Goal: Task Accomplishment & Management: Use online tool/utility

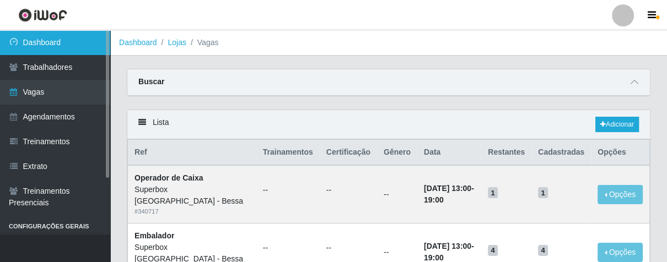
click at [57, 45] on link "Dashboard" at bounding box center [55, 42] width 110 height 25
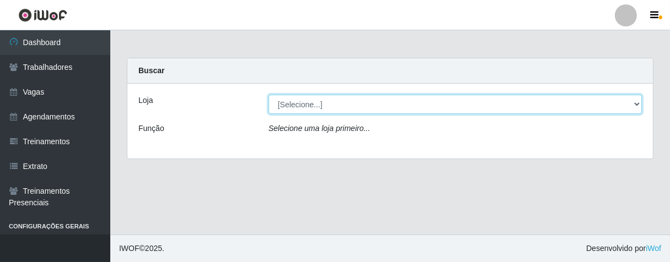
click at [408, 114] on select "[Selecione...] Superbox [GEOGRAPHIC_DATA] - Bessa" at bounding box center [454, 104] width 373 height 19
click at [401, 99] on select "[Selecione...] Superbox [GEOGRAPHIC_DATA] - Bessa" at bounding box center [454, 104] width 373 height 19
select select "206"
click at [268, 95] on select "[Selecione...] Superbox [GEOGRAPHIC_DATA] - Bessa" at bounding box center [454, 104] width 373 height 19
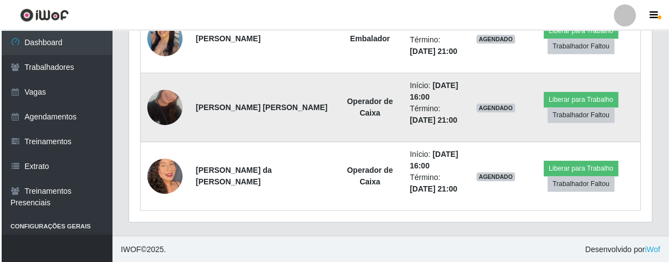
scroll to position [487, 0]
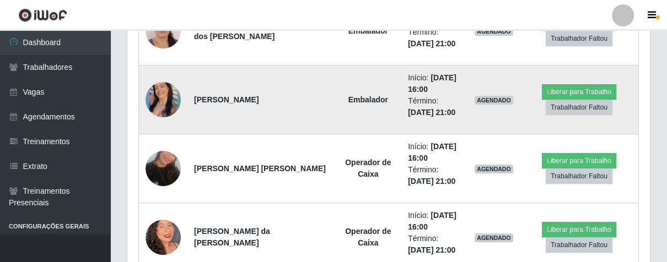
click at [176, 110] on td at bounding box center [163, 100] width 49 height 69
click at [158, 105] on img at bounding box center [163, 100] width 35 height 44
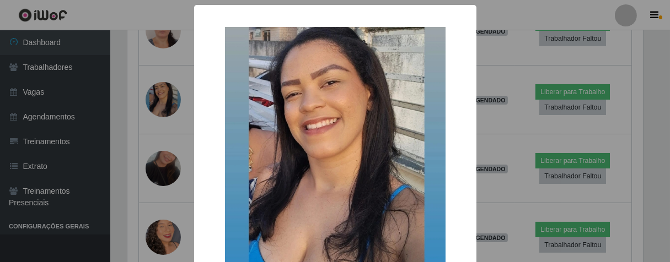
scroll to position [110, 0]
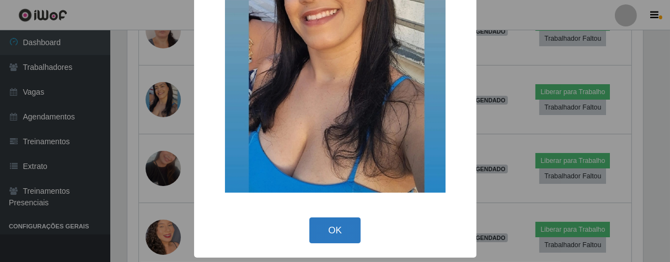
click at [318, 229] on button "OK" at bounding box center [334, 231] width 51 height 26
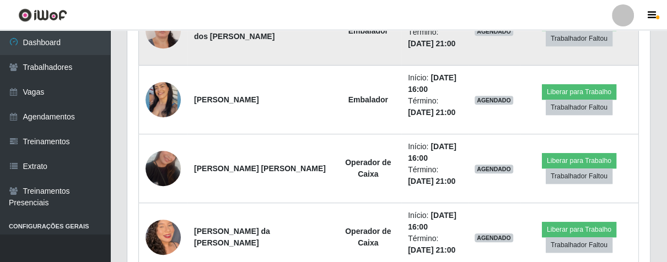
scroll to position [426, 0]
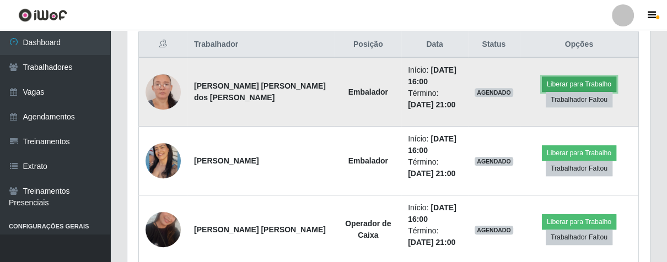
click at [567, 85] on button "Liberar para Trabalho" at bounding box center [579, 84] width 74 height 15
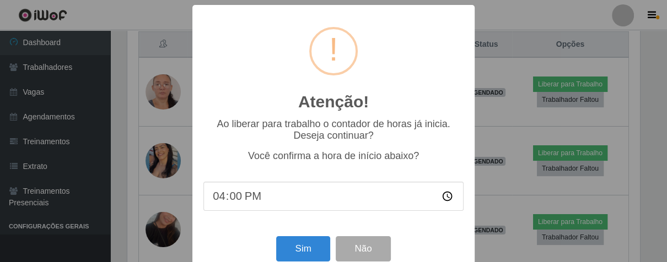
scroll to position [228, 516]
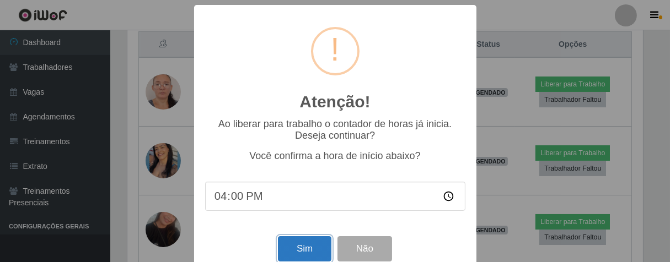
click at [320, 249] on button "Sim" at bounding box center [304, 249] width 53 height 26
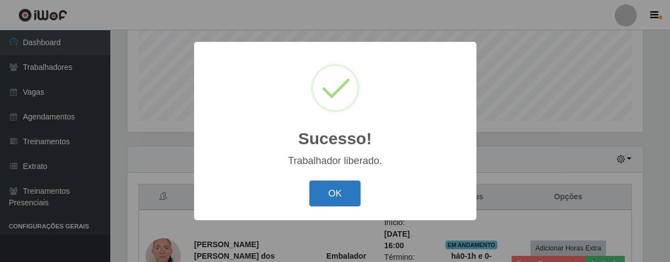
click at [324, 207] on button "OK" at bounding box center [334, 194] width 51 height 26
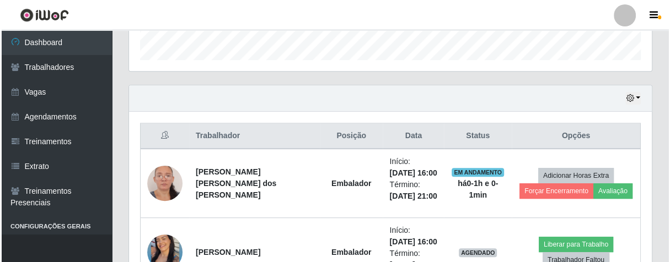
scroll to position [456, 0]
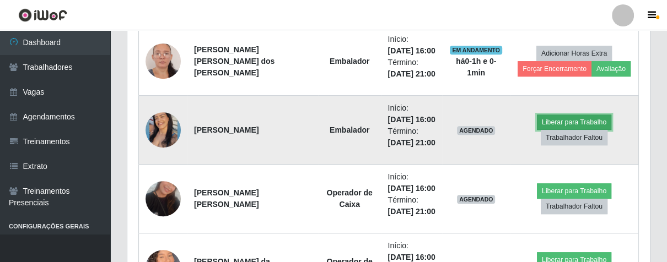
click at [574, 121] on button "Liberar para Trabalho" at bounding box center [574, 122] width 74 height 15
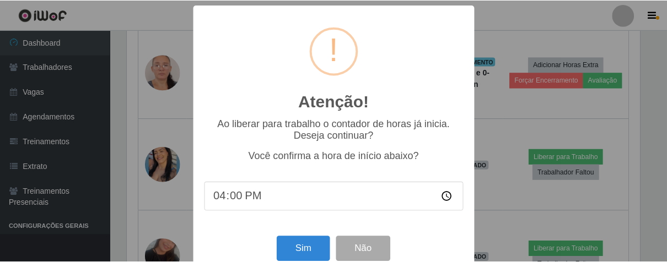
scroll to position [24, 0]
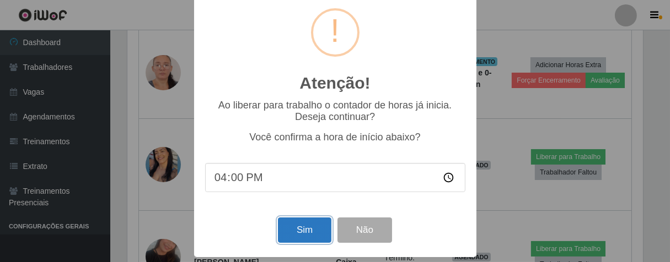
click at [310, 235] on button "Sim" at bounding box center [304, 231] width 53 height 26
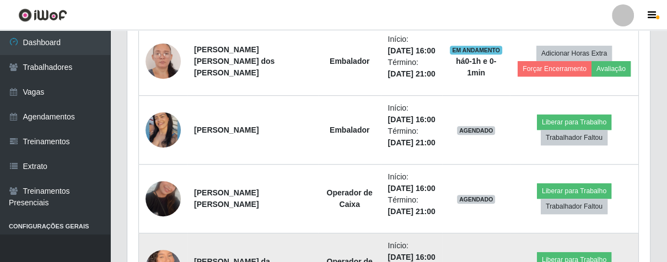
scroll to position [228, 516]
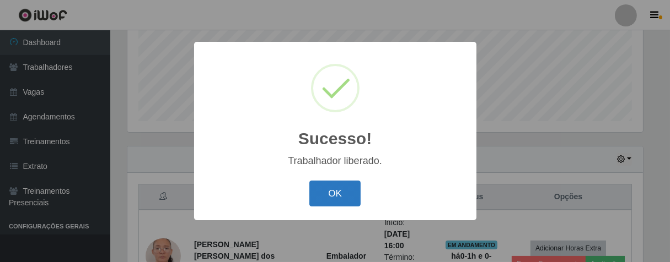
click at [321, 201] on button "OK" at bounding box center [334, 194] width 51 height 26
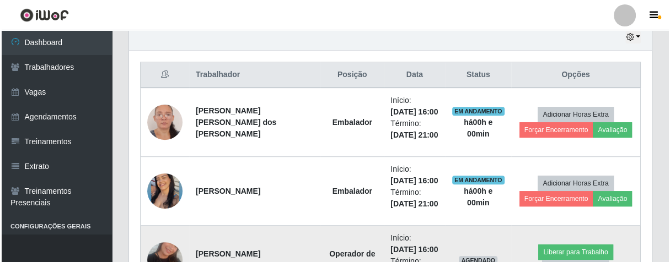
scroll to position [518, 0]
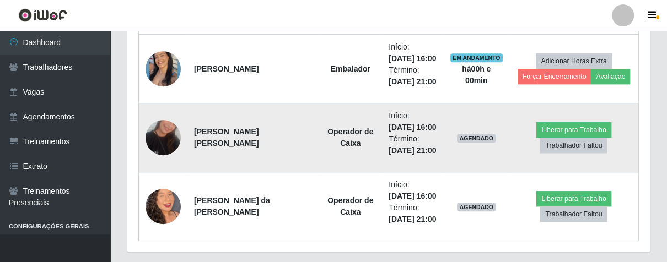
click at [170, 133] on img at bounding box center [163, 137] width 35 height 63
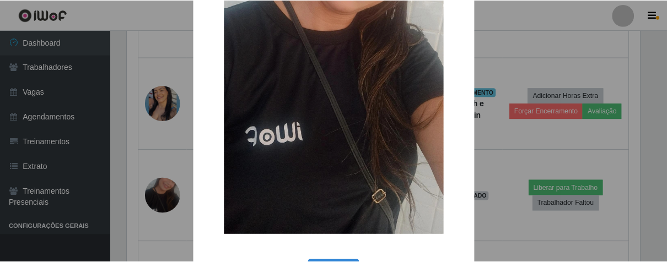
scroll to position [225, 0]
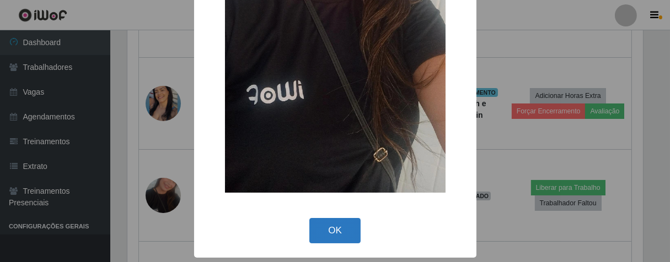
click at [340, 229] on button "OK" at bounding box center [334, 231] width 51 height 26
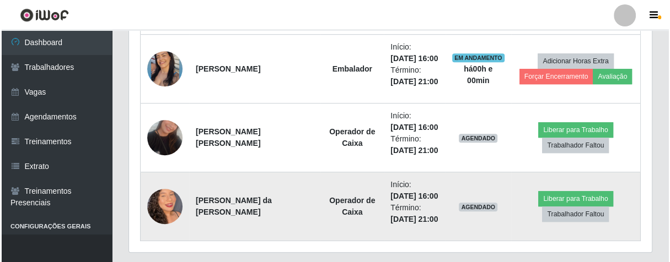
scroll to position [228, 522]
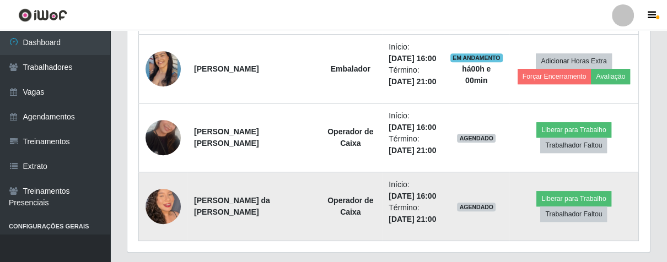
click at [170, 202] on img at bounding box center [163, 206] width 35 height 63
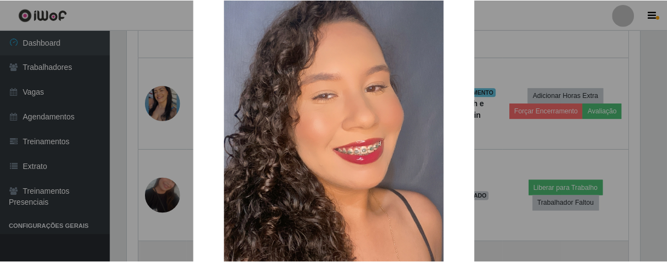
scroll to position [225, 0]
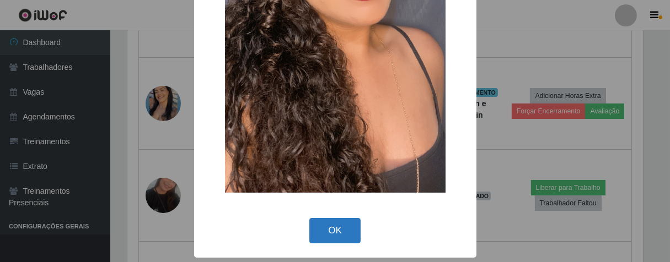
click at [327, 228] on button "OK" at bounding box center [334, 231] width 51 height 26
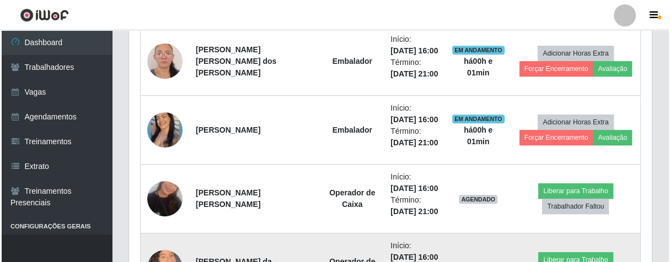
scroll to position [548, 0]
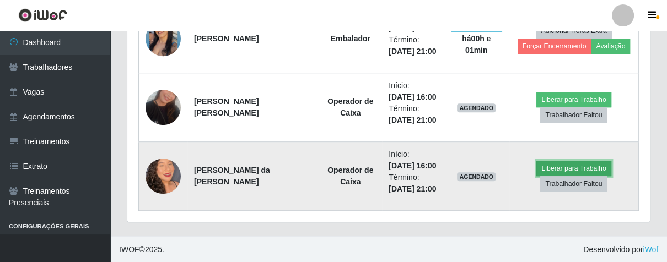
click at [546, 164] on button "Liberar para Trabalho" at bounding box center [573, 168] width 74 height 15
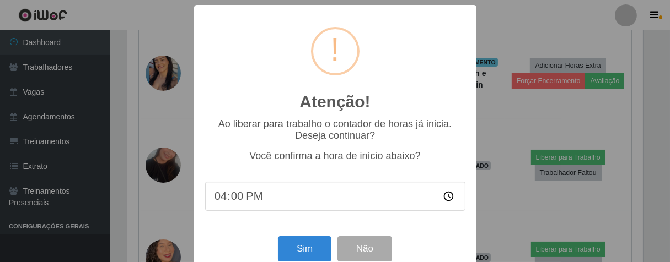
scroll to position [228, 516]
click at [304, 260] on button "Sim" at bounding box center [304, 249] width 53 height 26
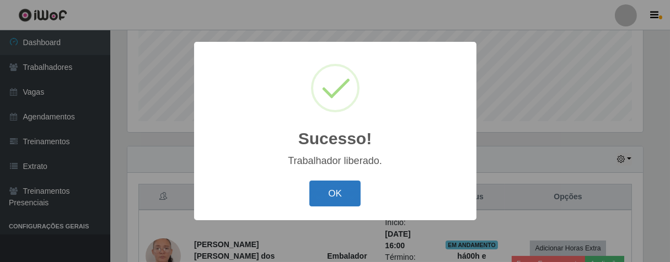
click at [334, 194] on button "OK" at bounding box center [334, 194] width 51 height 26
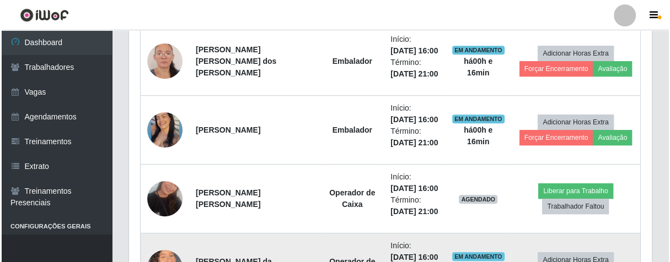
scroll to position [518, 0]
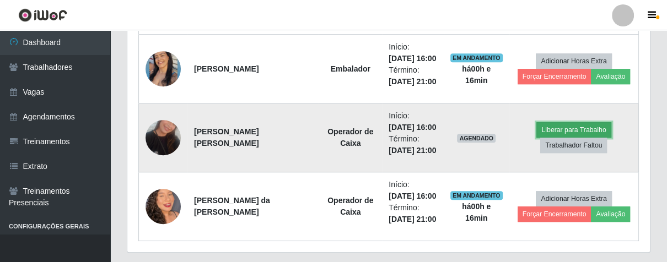
click at [582, 130] on button "Liberar para Trabalho" at bounding box center [573, 129] width 74 height 15
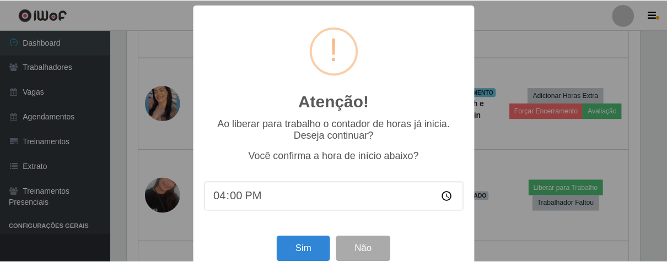
scroll to position [228, 516]
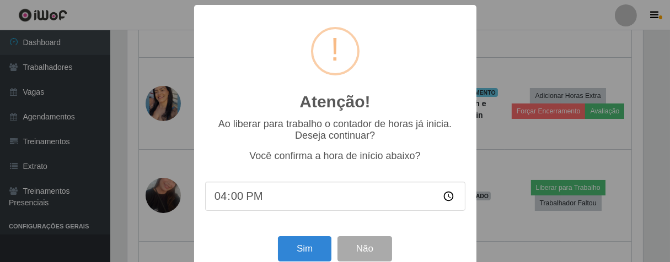
click at [222, 197] on input "16:00" at bounding box center [335, 196] width 260 height 29
click at [225, 201] on input "16:00" at bounding box center [335, 196] width 260 height 29
type input "16:17"
click at [292, 246] on button "Sim" at bounding box center [304, 249] width 53 height 26
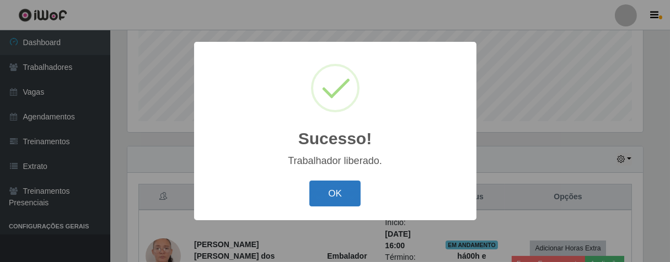
click at [322, 195] on button "OK" at bounding box center [334, 194] width 51 height 26
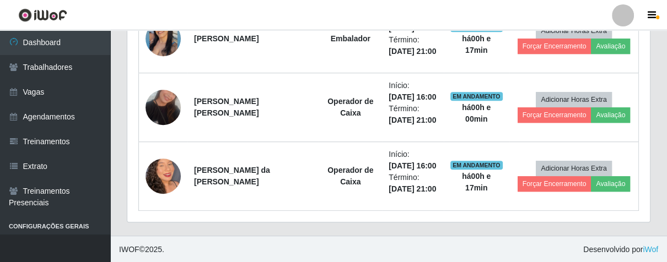
scroll to position [426, 0]
